Goal: Task Accomplishment & Management: Use online tool/utility

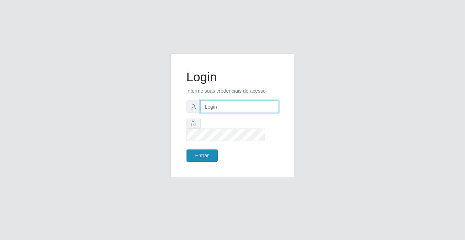
type input "[PERSON_NAME][EMAIL_ADDRESS][DOMAIN_NAME]"
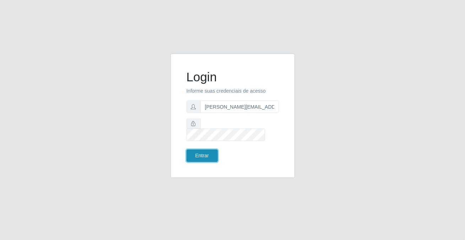
click at [213, 151] on button "Entrar" at bounding box center [201, 156] width 31 height 12
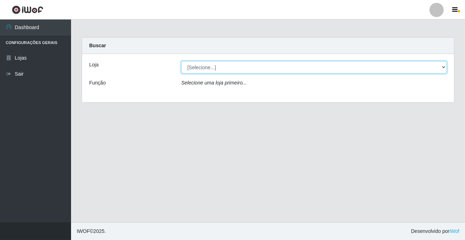
click at [211, 66] on select "[Selecione...] Rede Potiguar 2 - Macaíba" at bounding box center [314, 67] width 266 height 12
select select "101"
click at [181, 61] on select "[Selecione...] Rede Potiguar 2 - Macaíba" at bounding box center [314, 67] width 266 height 12
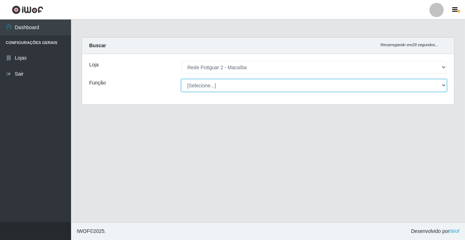
click at [210, 83] on select "[Selecione...] ASG ASG + ASG ++ Auxiliar de Estoque Balconista Embalador Reposi…" at bounding box center [314, 85] width 266 height 12
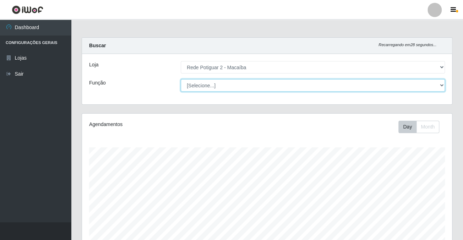
scroll to position [147, 370]
select select "1"
click at [181, 79] on select "[Selecione...] ASG ASG + ASG ++ Auxiliar de Estoque Balconista Embalador Reposi…" at bounding box center [313, 85] width 264 height 12
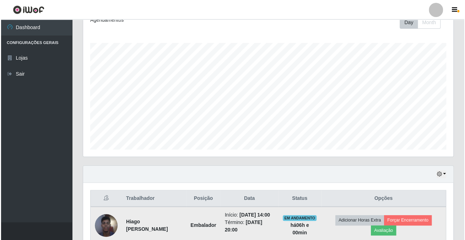
scroll to position [137, 0]
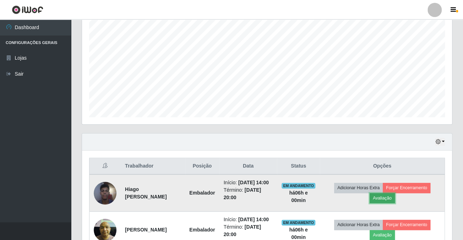
click at [395, 196] on button "Avaliação" at bounding box center [382, 198] width 25 height 10
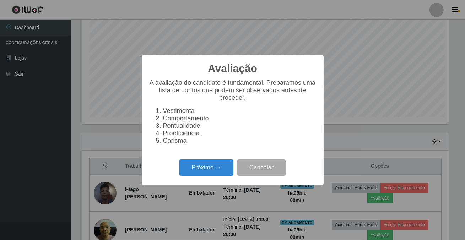
scroll to position [147, 366]
click at [216, 169] on button "Próximo →" at bounding box center [206, 167] width 54 height 17
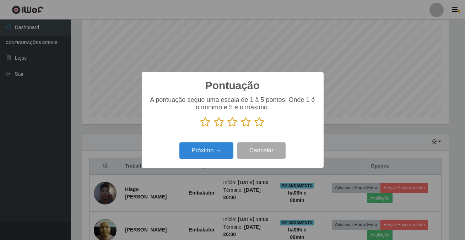
scroll to position [355046, 354827]
drag, startPoint x: 259, startPoint y: 123, endPoint x: 242, endPoint y: 131, distance: 18.4
click at [259, 123] on icon at bounding box center [260, 122] width 10 height 11
click at [255, 128] on input "radio" at bounding box center [255, 128] width 0 height 0
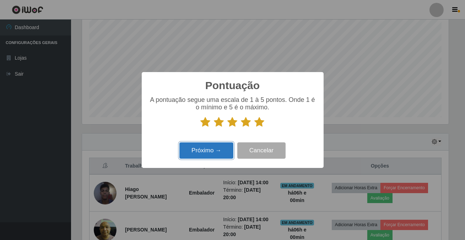
click at [225, 143] on button "Próximo →" at bounding box center [206, 150] width 54 height 17
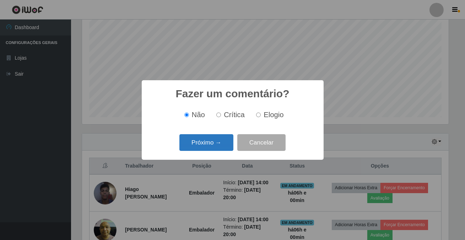
click at [224, 144] on button "Próximo →" at bounding box center [206, 142] width 54 height 17
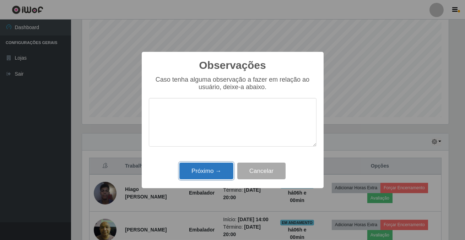
click at [214, 169] on button "Próximo →" at bounding box center [206, 171] width 54 height 17
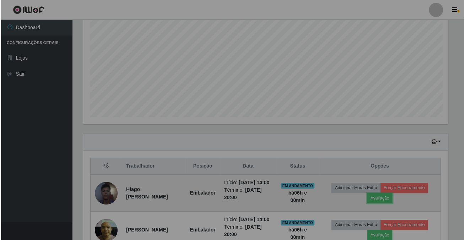
scroll to position [147, 370]
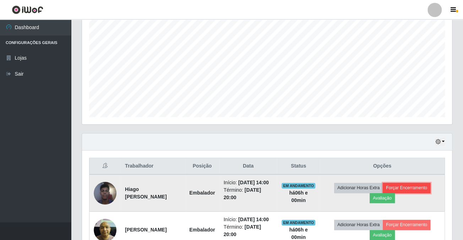
click at [422, 186] on button "Forçar Encerramento" at bounding box center [407, 188] width 48 height 10
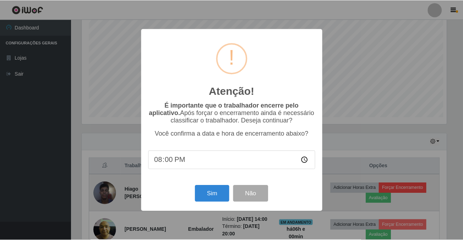
scroll to position [147, 366]
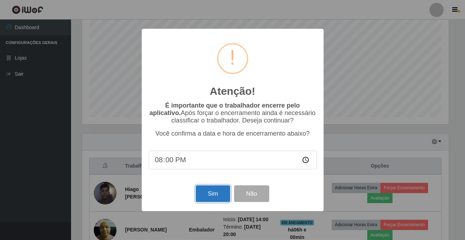
click at [216, 196] on button "Sim" at bounding box center [213, 193] width 34 height 17
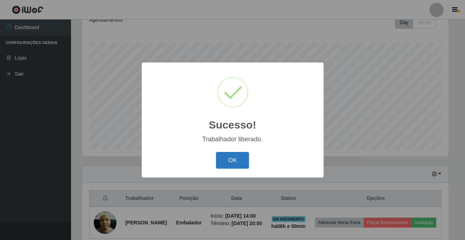
click at [234, 159] on button "OK" at bounding box center [232, 160] width 33 height 17
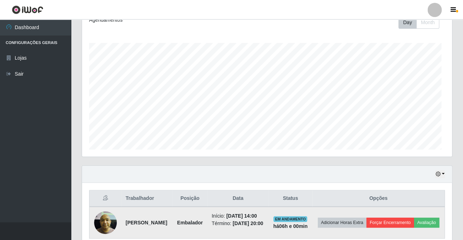
scroll to position [141, 0]
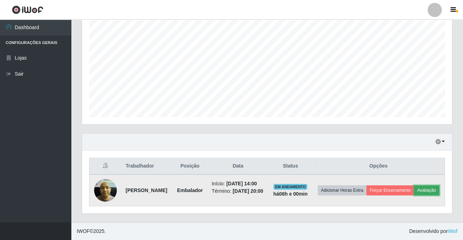
click at [414, 191] on button "Avaliação" at bounding box center [426, 190] width 25 height 10
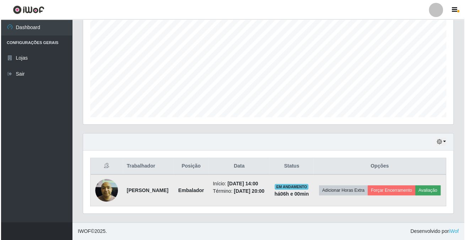
scroll to position [147, 366]
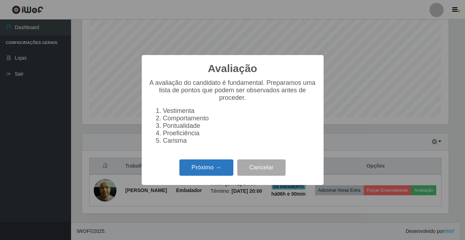
click at [214, 169] on button "Próximo →" at bounding box center [206, 167] width 54 height 17
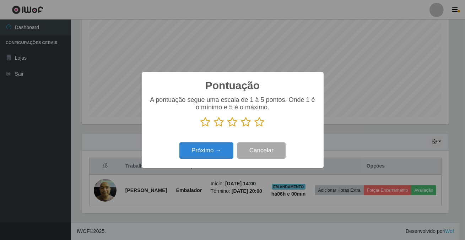
scroll to position [355046, 354827]
drag, startPoint x: 259, startPoint y: 123, endPoint x: 191, endPoint y: 172, distance: 83.3
click at [257, 126] on icon at bounding box center [260, 122] width 10 height 11
click at [255, 128] on input "radio" at bounding box center [255, 128] width 0 height 0
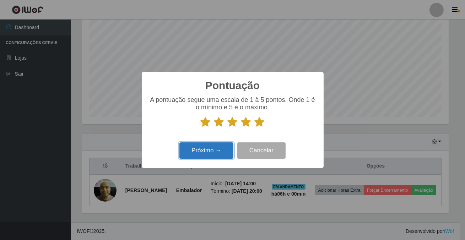
click at [207, 158] on button "Próximo →" at bounding box center [206, 150] width 54 height 17
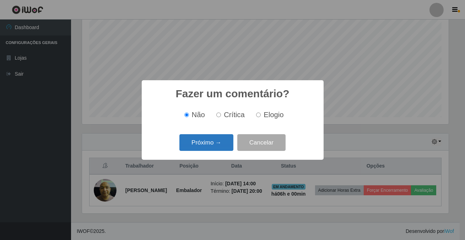
click at [223, 143] on button "Próximo →" at bounding box center [206, 142] width 54 height 17
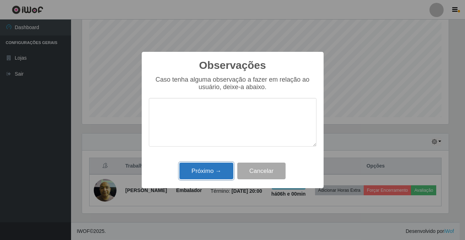
click at [221, 175] on button "Próximo →" at bounding box center [206, 171] width 54 height 17
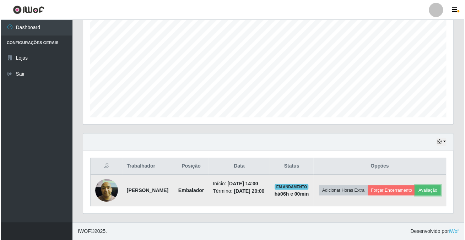
scroll to position [147, 370]
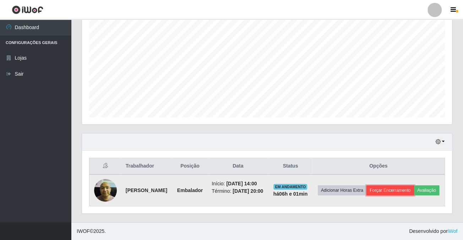
click at [411, 185] on button "Forçar Encerramento" at bounding box center [391, 190] width 48 height 10
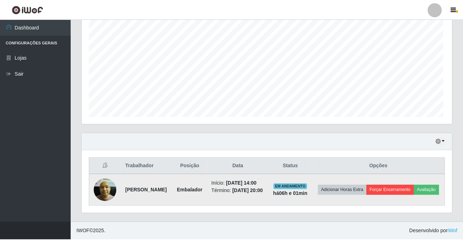
scroll to position [147, 366]
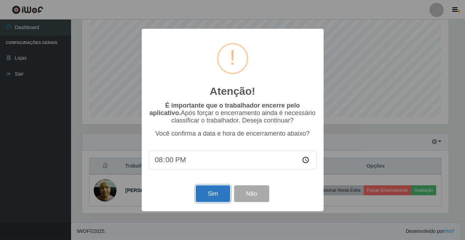
click at [222, 200] on button "Sim" at bounding box center [213, 193] width 34 height 17
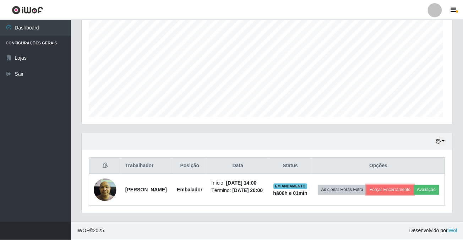
scroll to position [0, 0]
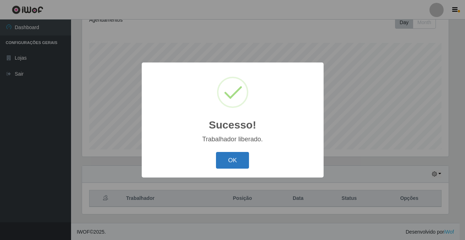
click at [237, 161] on button "OK" at bounding box center [232, 160] width 33 height 17
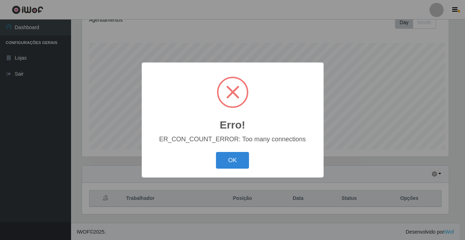
scroll to position [147, 366]
